Goal: Task Accomplishment & Management: Manage account settings

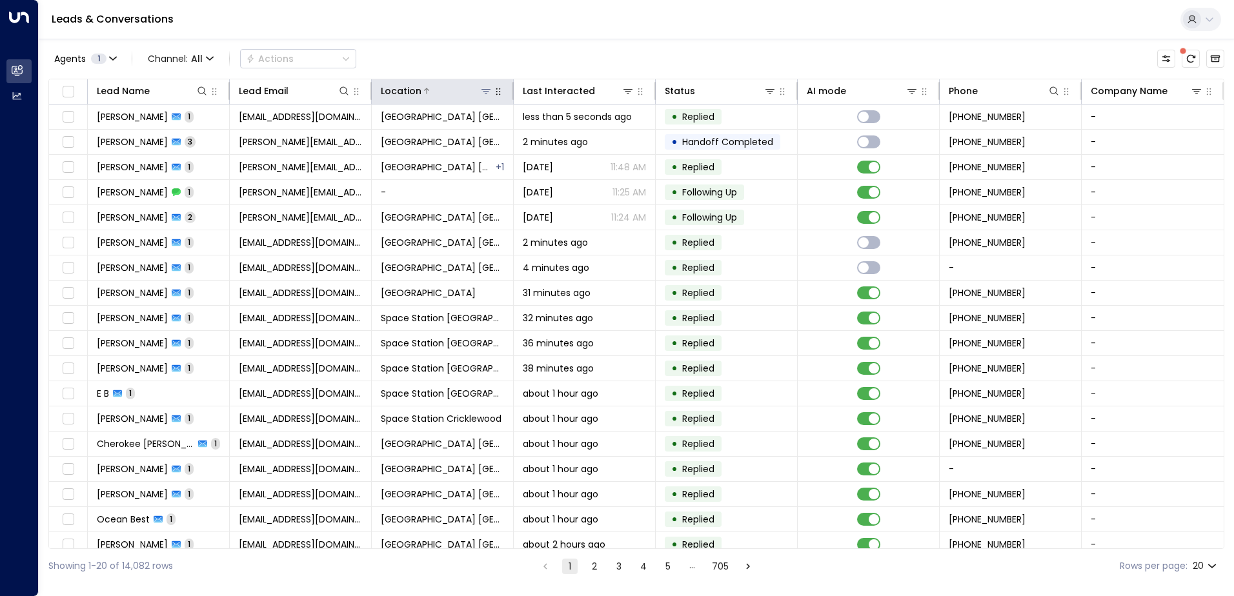
click at [489, 96] on button at bounding box center [485, 91] width 13 height 13
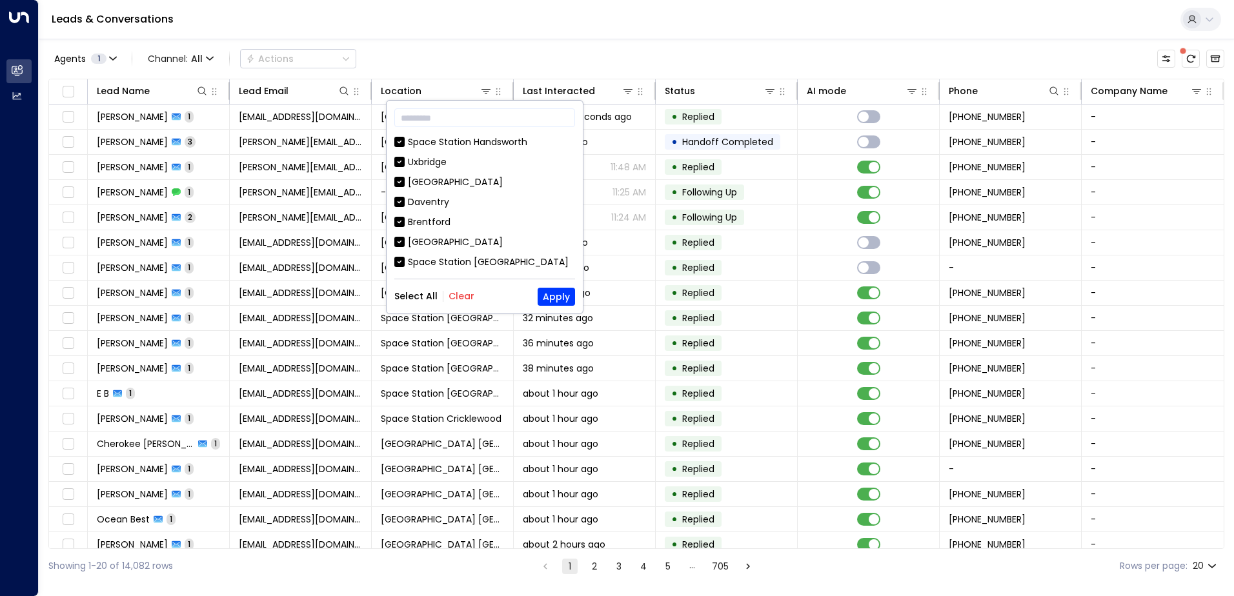
click at [459, 299] on button "Clear" at bounding box center [461, 296] width 26 height 10
click at [455, 267] on div "Space Station [GEOGRAPHIC_DATA]" at bounding box center [488, 263] width 161 height 14
click at [542, 294] on button "Apply" at bounding box center [556, 297] width 37 height 18
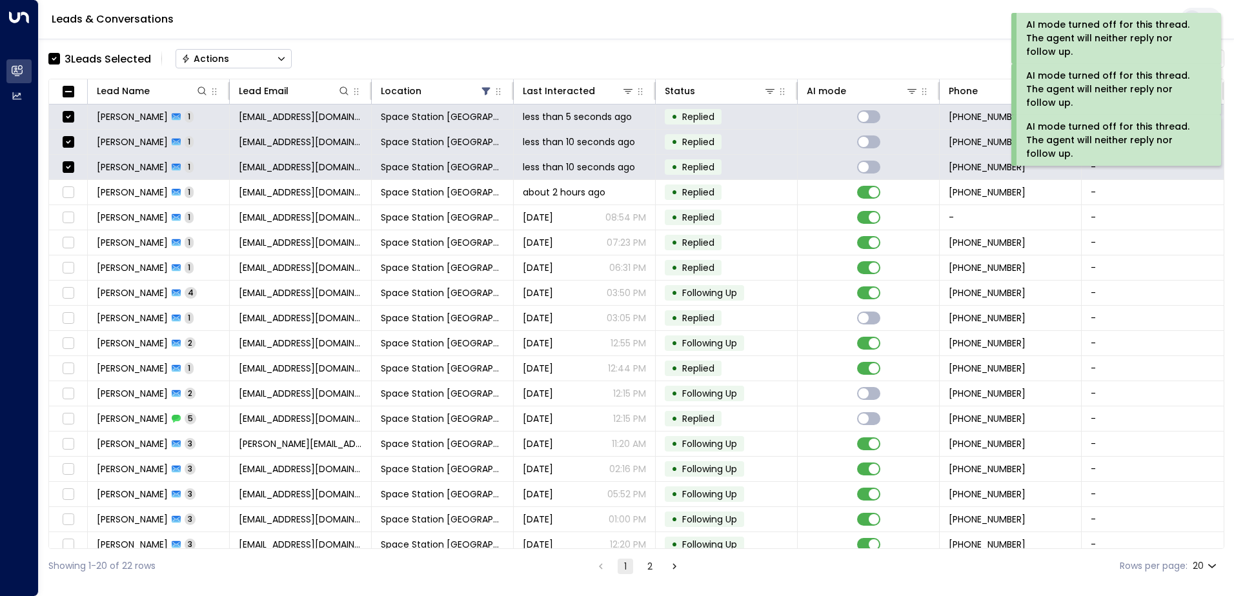
click at [227, 63] on div "Actions" at bounding box center [205, 59] width 48 height 12
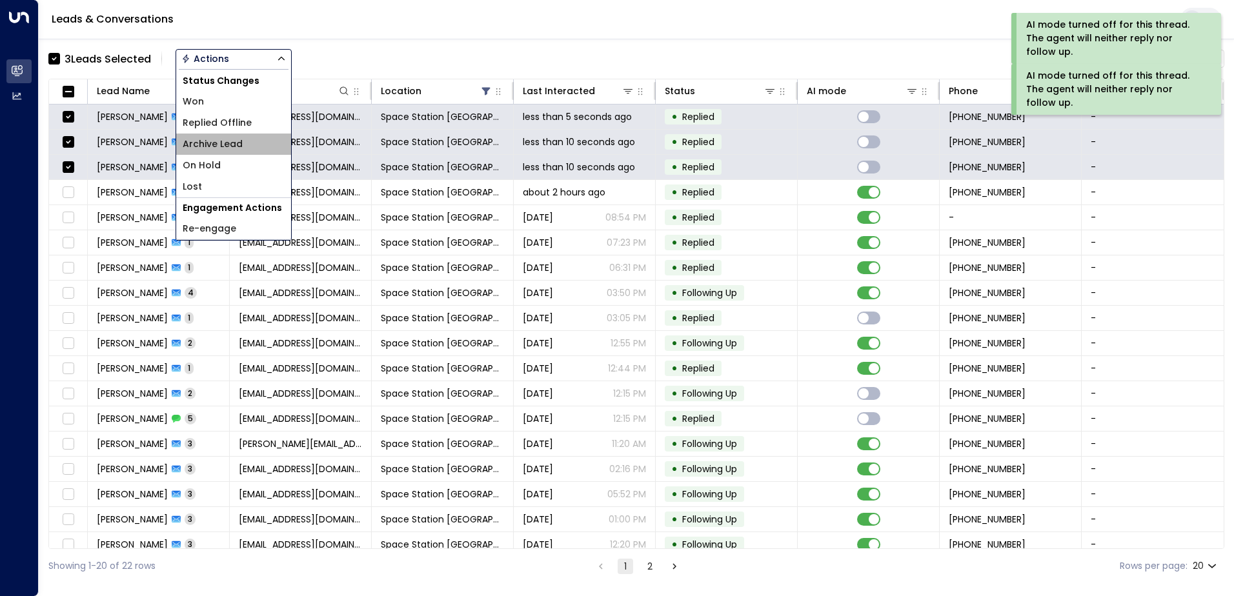
click at [229, 136] on li "Archive Lead" at bounding box center [233, 144] width 115 height 21
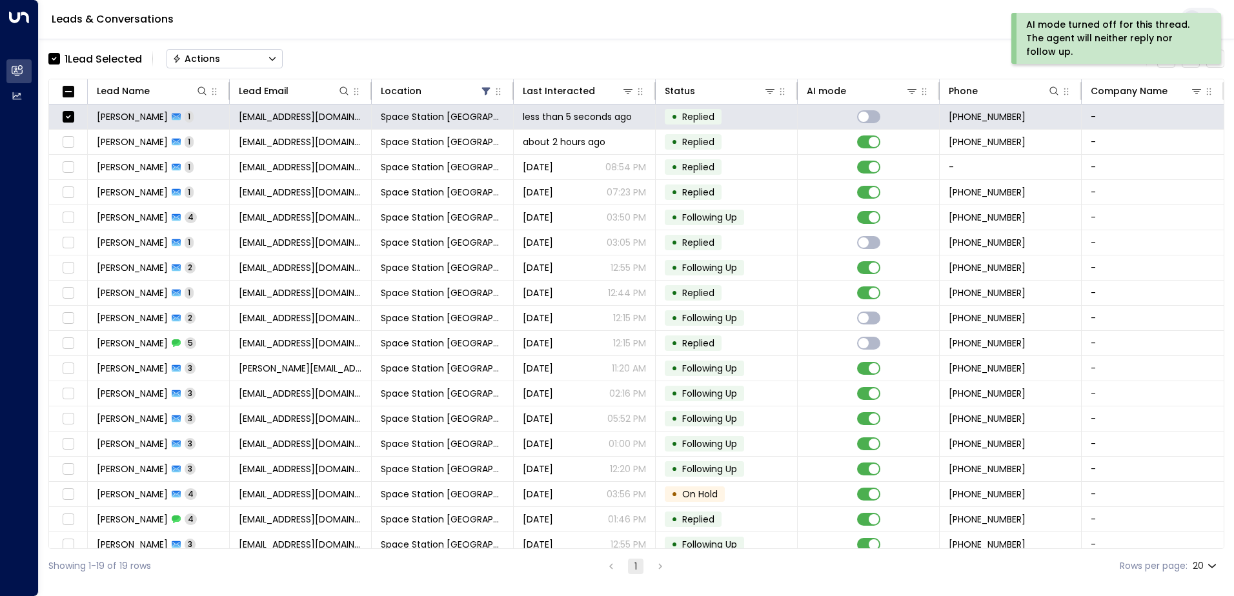
click at [247, 63] on button "Actions" at bounding box center [224, 58] width 116 height 19
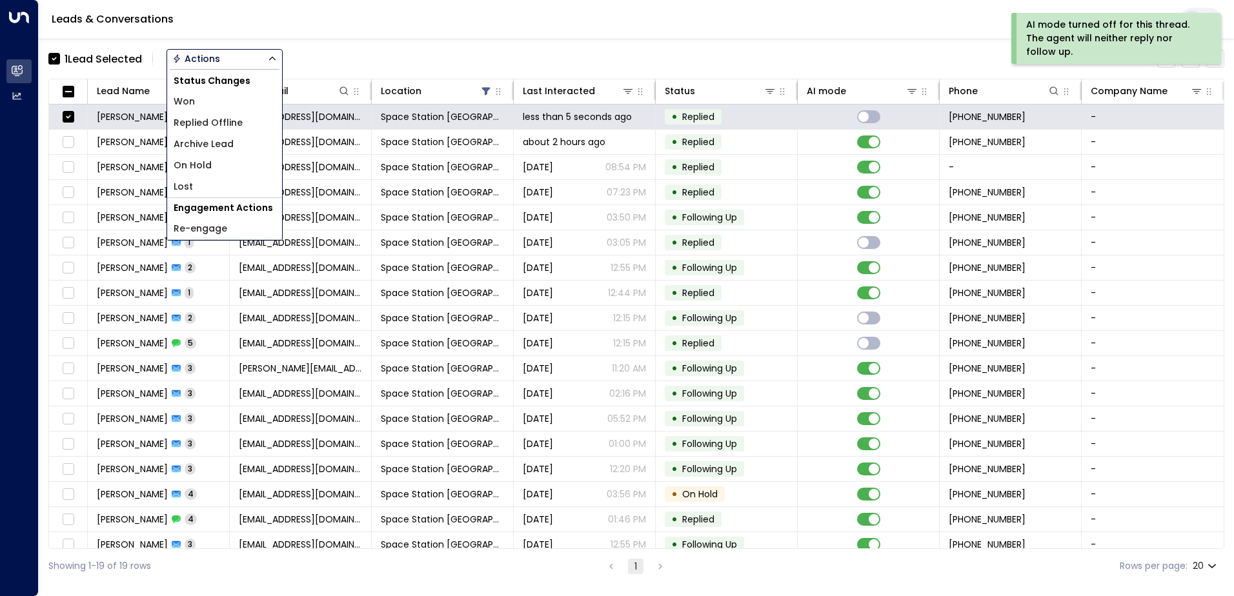
click at [221, 126] on span "Replied Offline" at bounding box center [208, 123] width 69 height 14
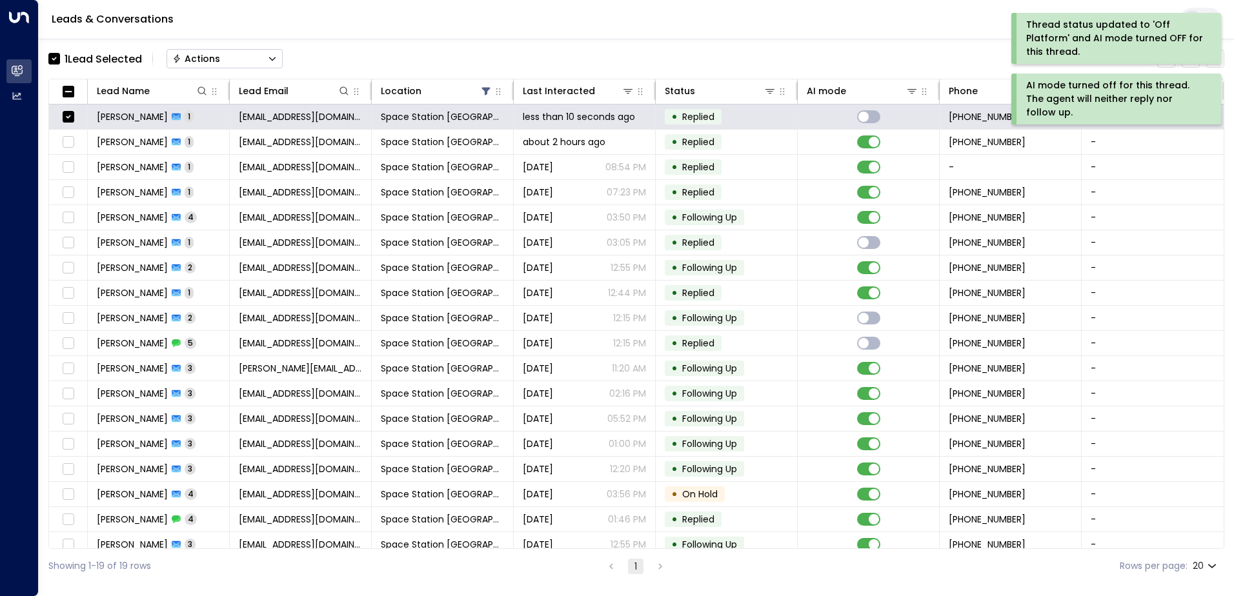
click at [239, 65] on button "Actions" at bounding box center [224, 58] width 116 height 19
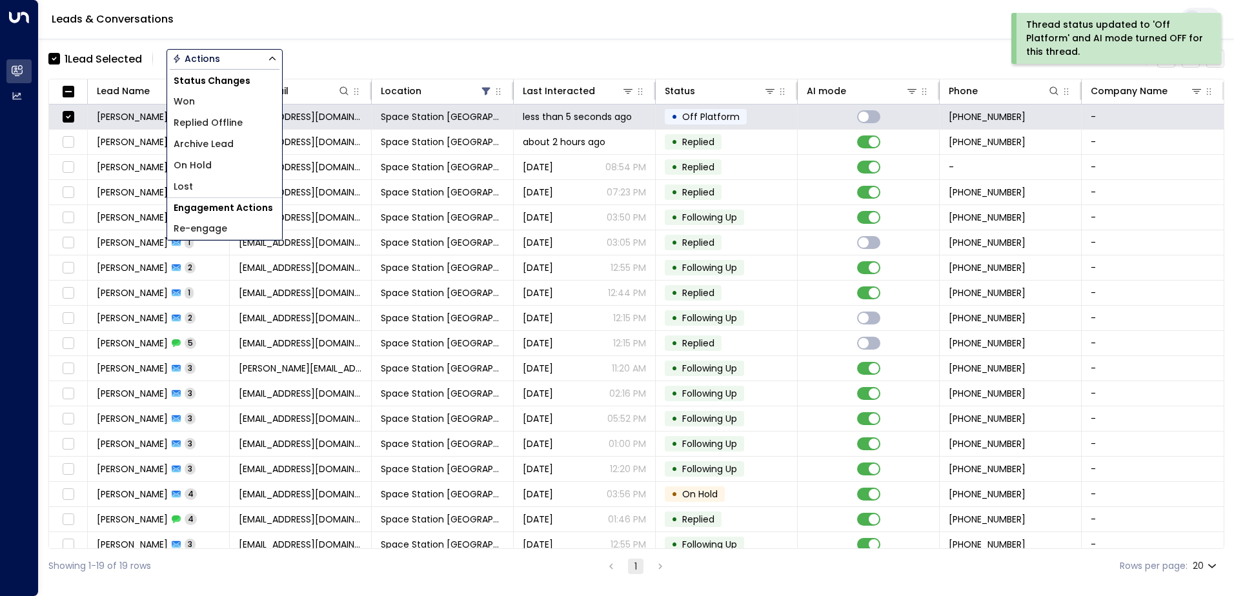
click at [221, 136] on li "Archive Lead" at bounding box center [224, 144] width 115 height 21
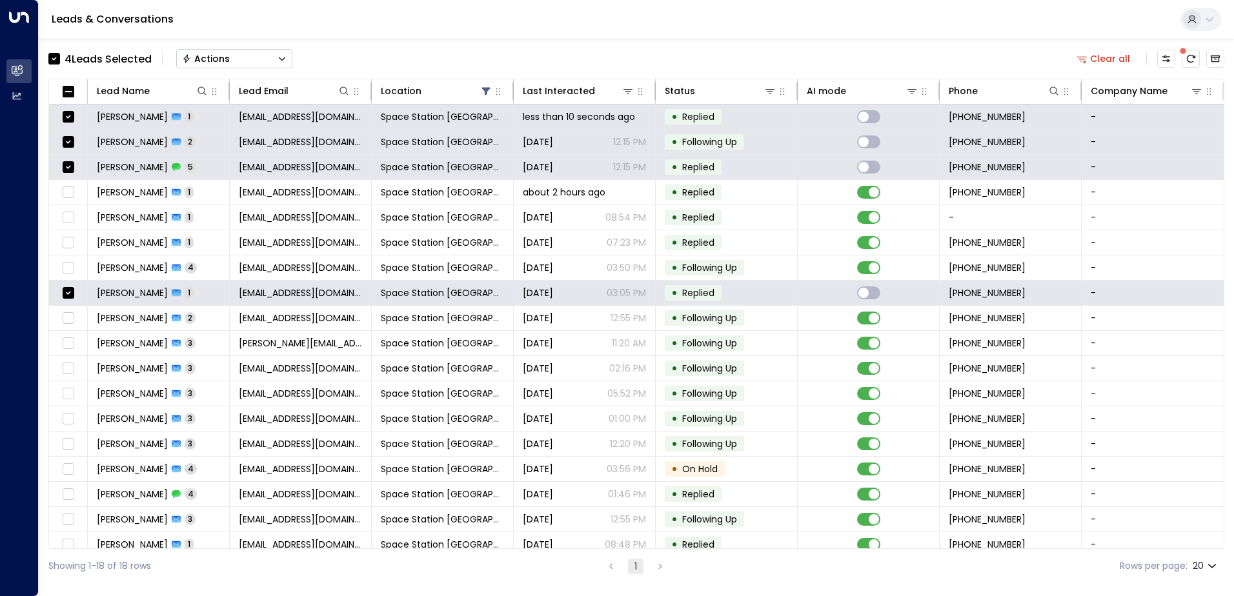
click at [244, 61] on button "Actions" at bounding box center [234, 58] width 116 height 19
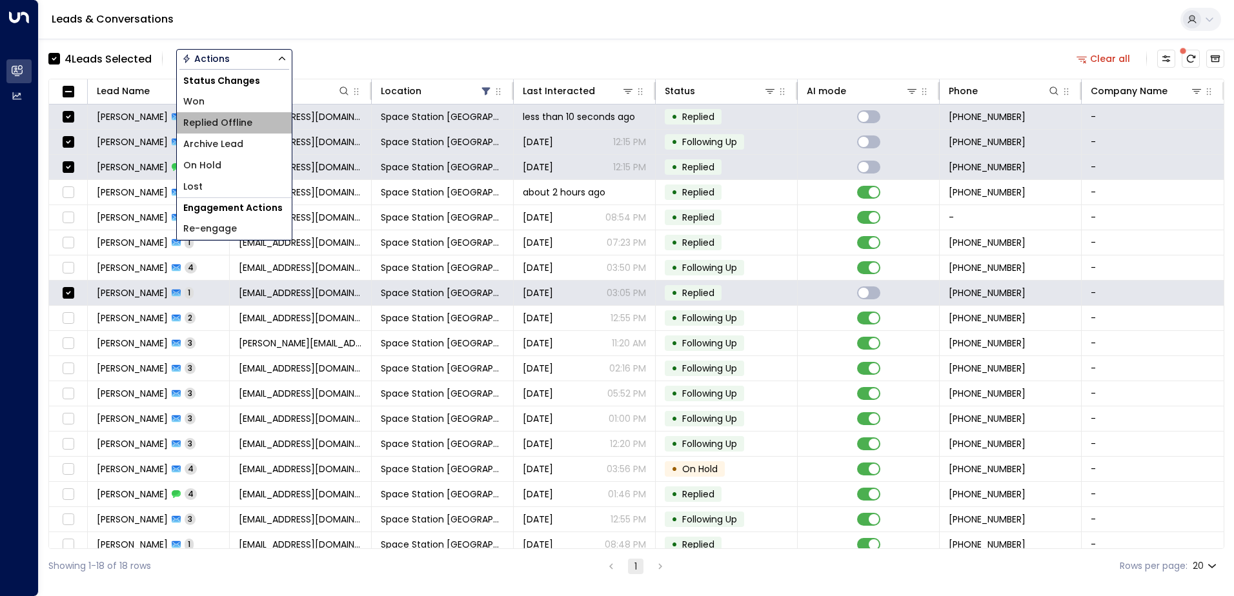
click at [225, 127] on span "Replied Offline" at bounding box center [217, 123] width 69 height 14
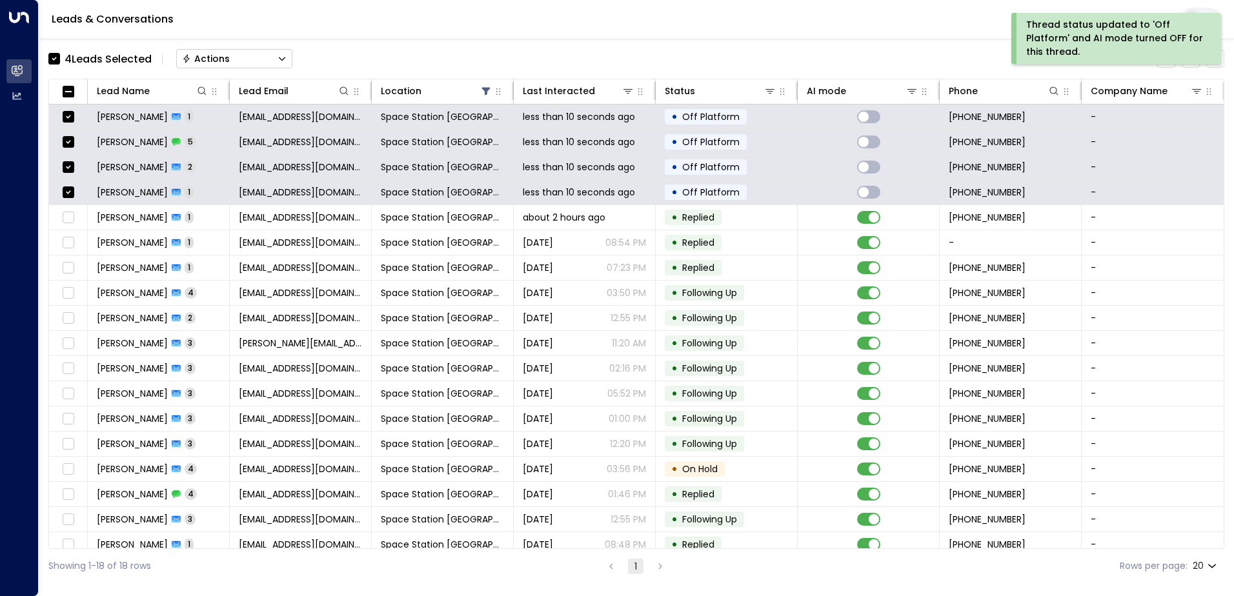
click at [244, 54] on button "Actions" at bounding box center [234, 58] width 116 height 19
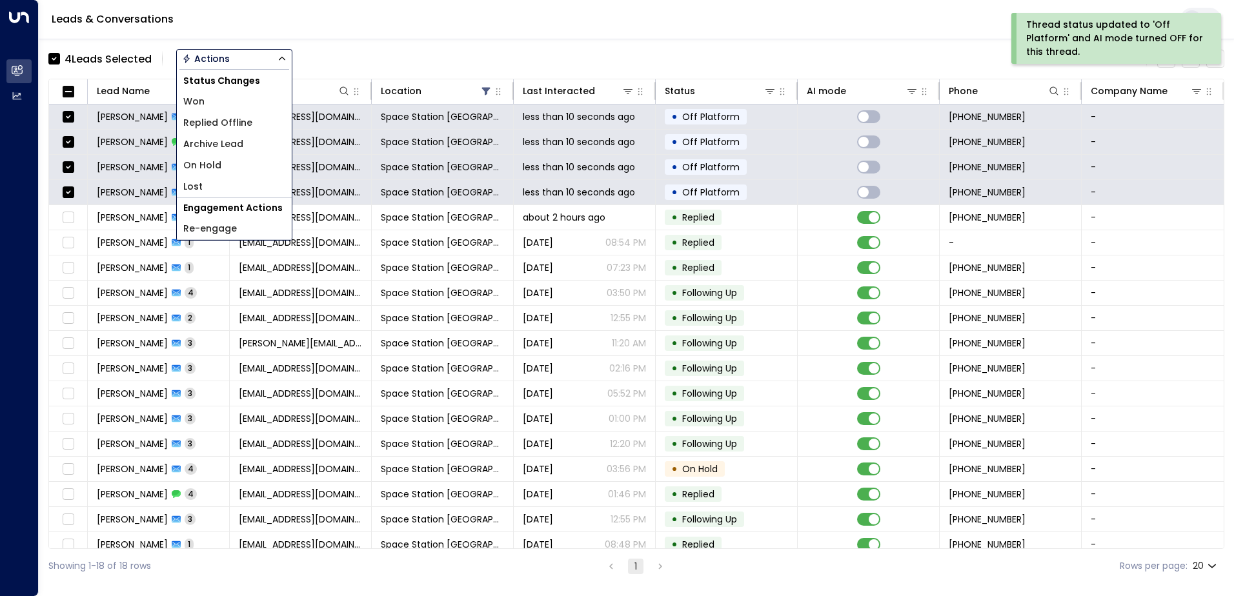
click at [247, 142] on li "Archive Lead" at bounding box center [234, 144] width 115 height 21
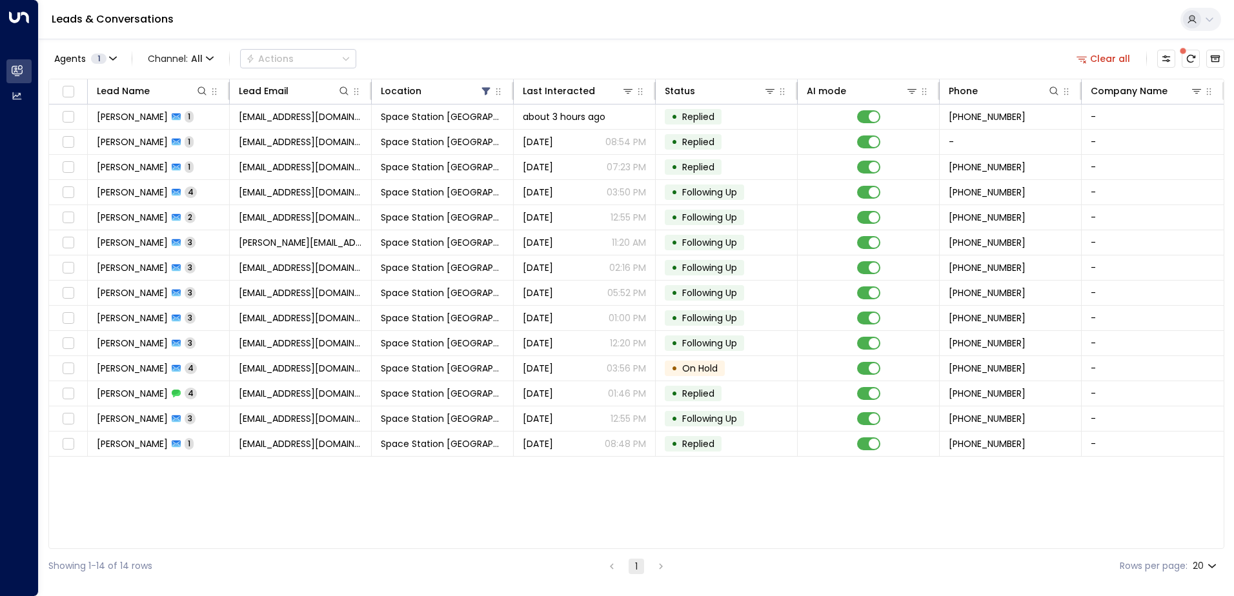
click at [421, 501] on div "Lead Name Lead Email Location Last Interacted Status AI mode Phone Company Name…" at bounding box center [636, 314] width 1176 height 470
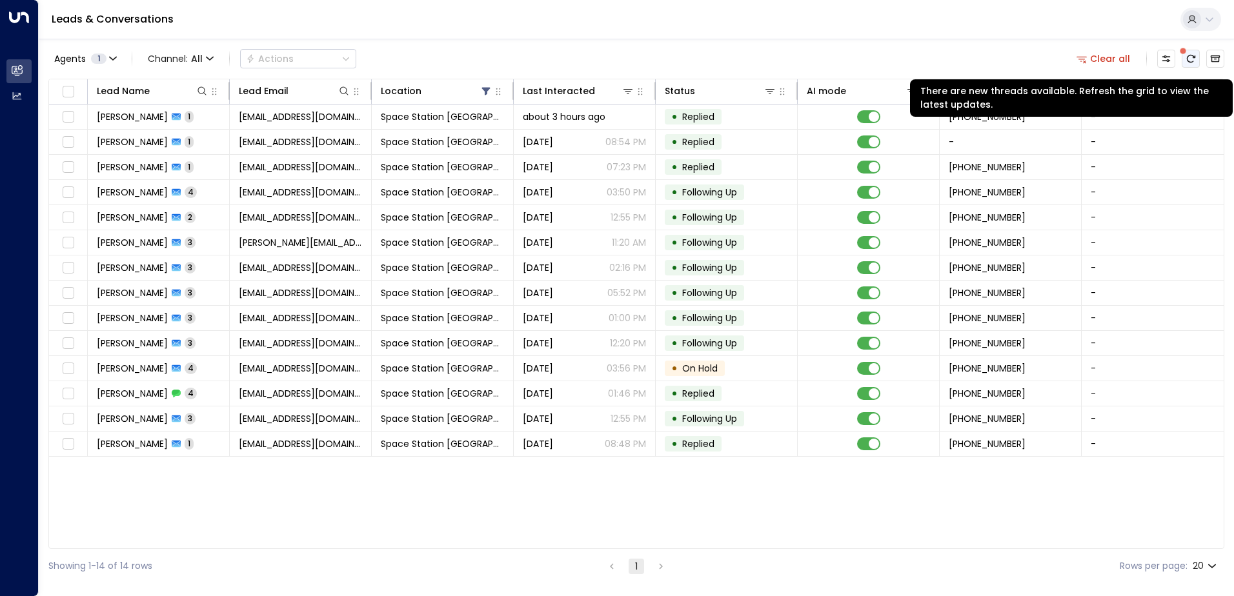
click at [1189, 56] on icon "There are new threads available. Refresh the grid to view the latest updates." at bounding box center [1191, 59] width 8 height 8
click at [1187, 66] on button "There are new threads available. Refresh the grid to view the latest updates." at bounding box center [1190, 59] width 18 height 18
